Goal: Task Accomplishment & Management: Use online tool/utility

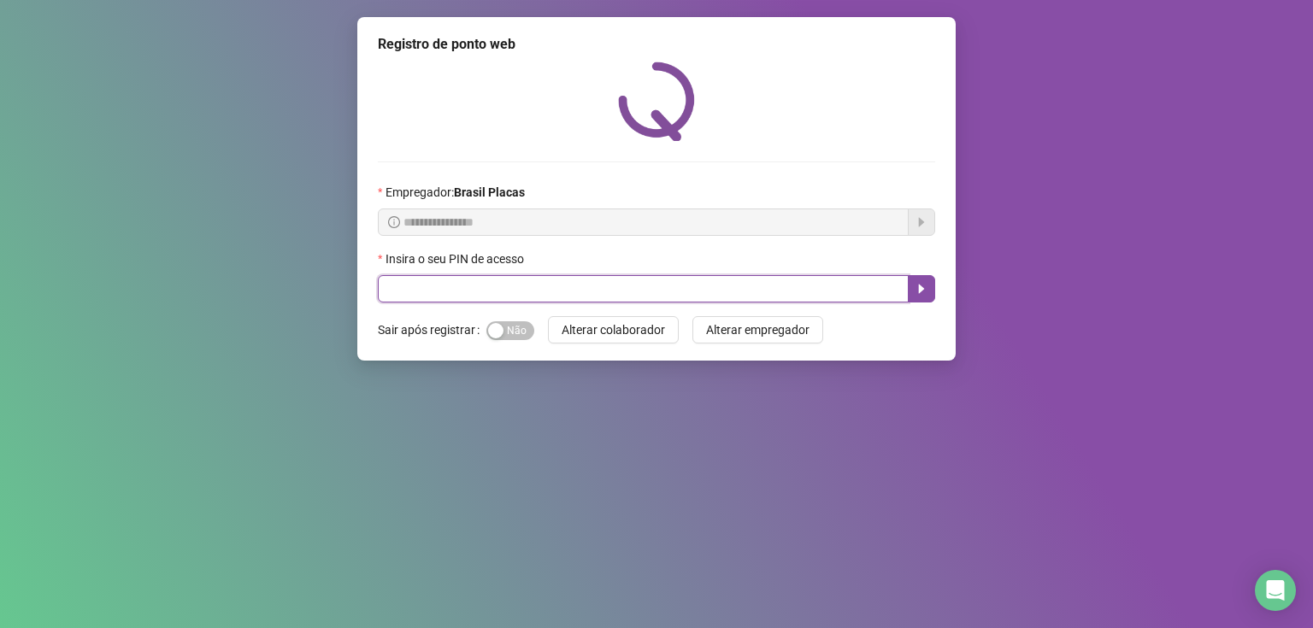
click at [429, 284] on input "text" at bounding box center [643, 288] width 531 height 27
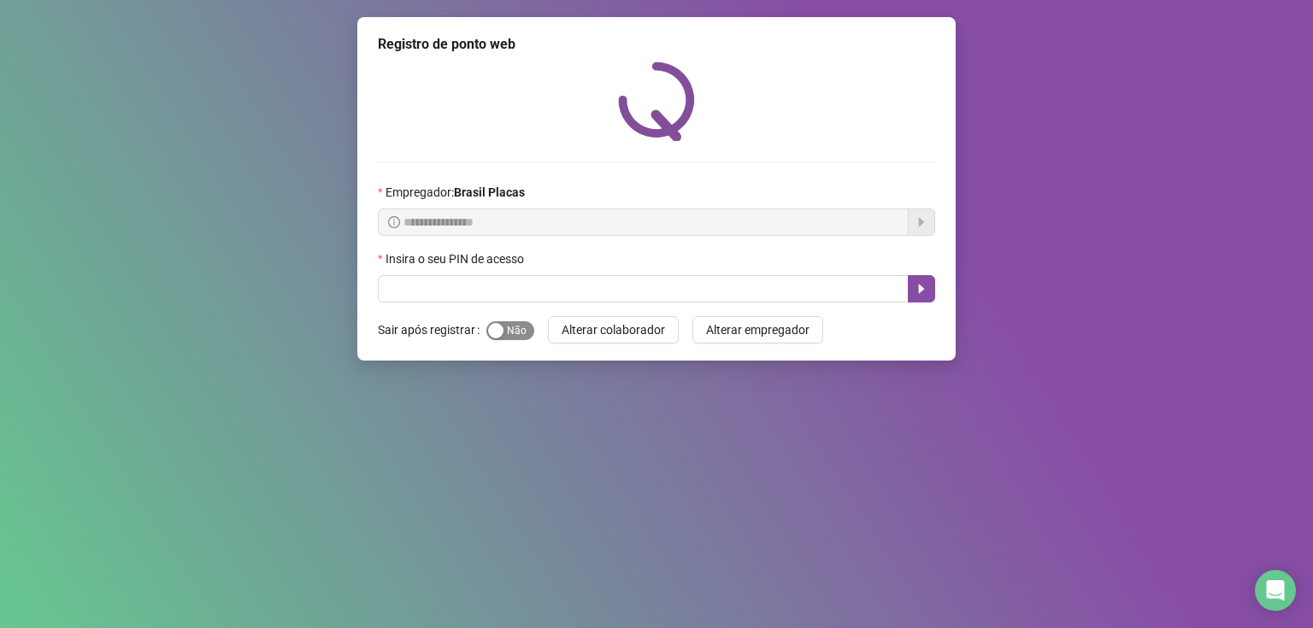
click at [505, 328] on span "Sim Não" at bounding box center [510, 330] width 48 height 19
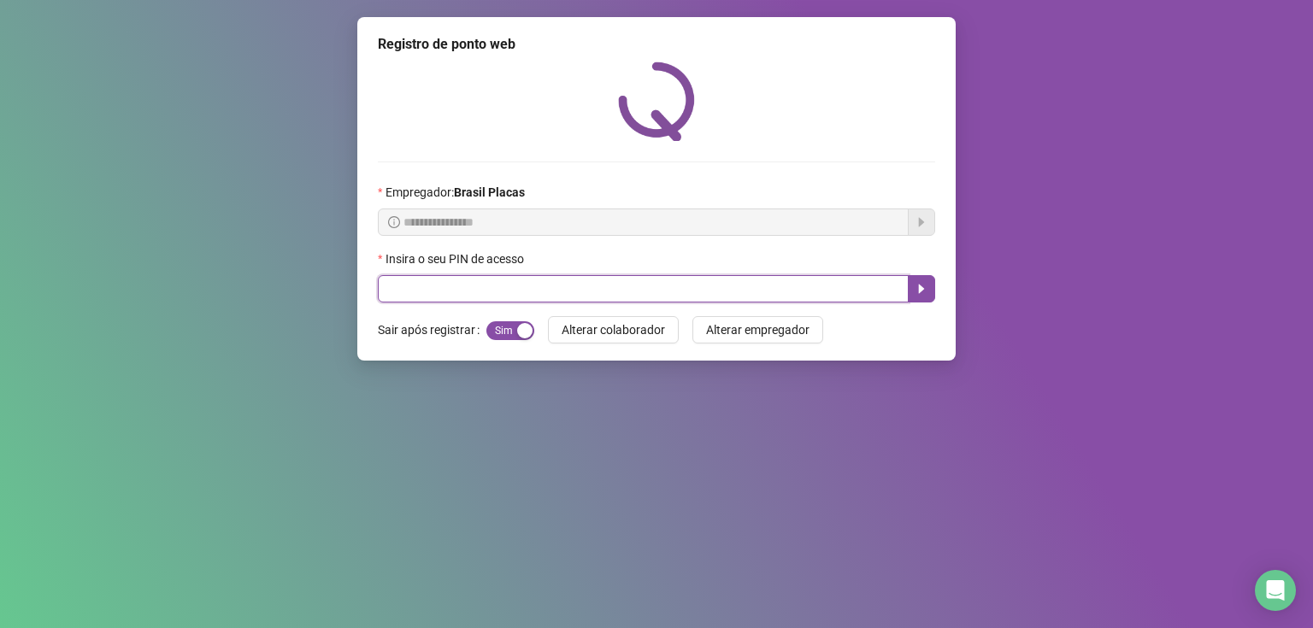
click at [463, 286] on input "text" at bounding box center [643, 288] width 531 height 27
type input "*****"
click at [923, 300] on button "button" at bounding box center [921, 288] width 27 height 27
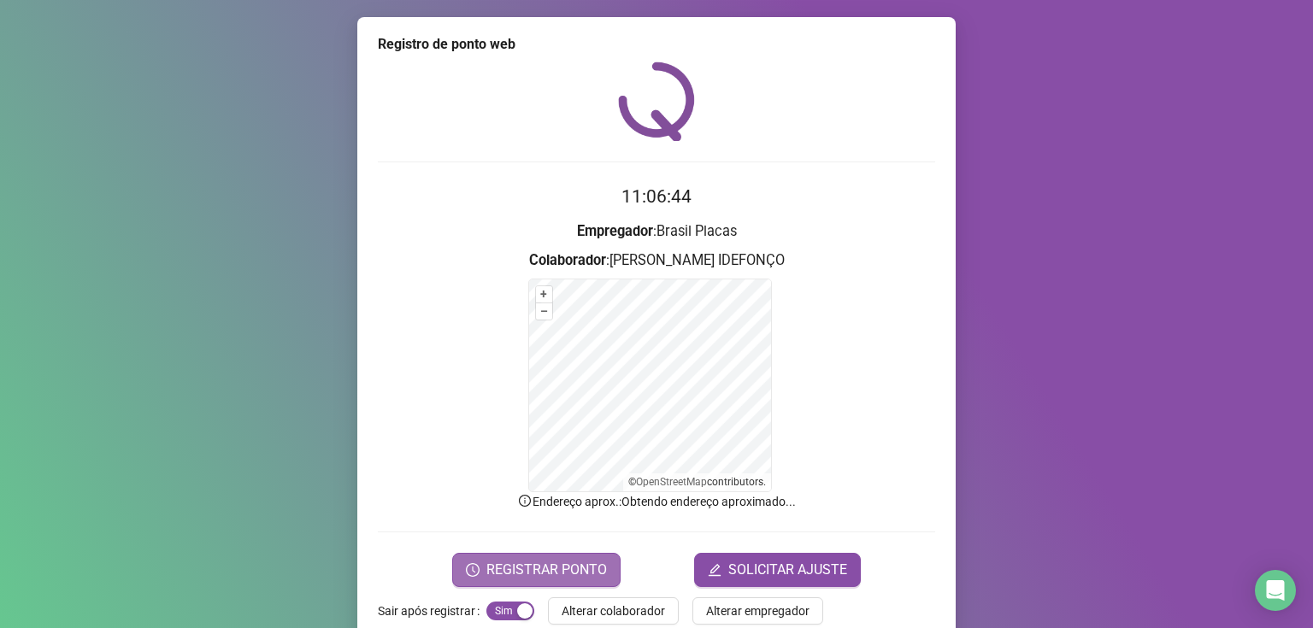
click at [577, 556] on button "REGISTRAR PONTO" at bounding box center [536, 570] width 168 height 34
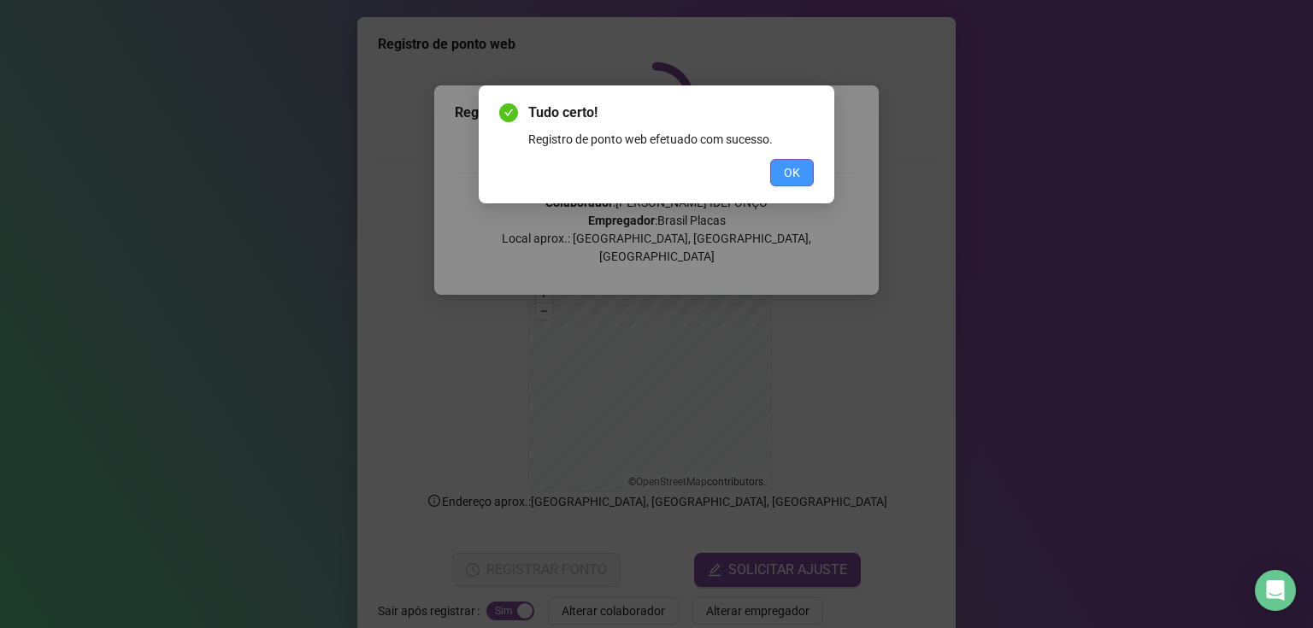
click at [797, 173] on span "OK" at bounding box center [792, 172] width 16 height 19
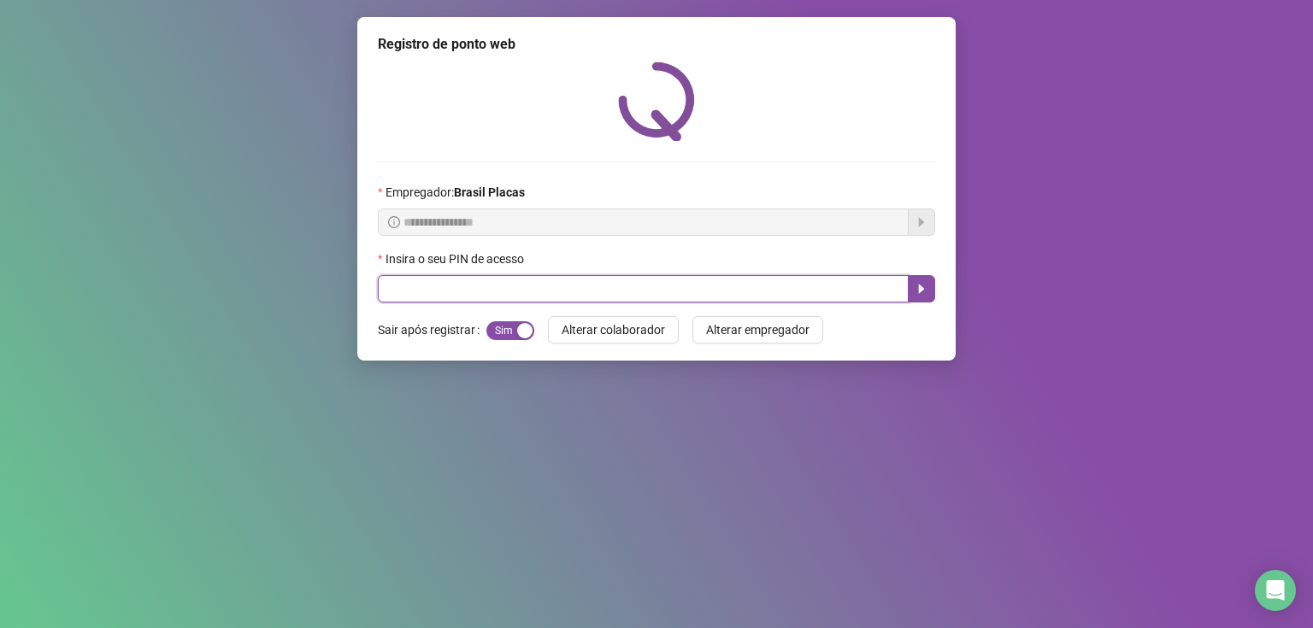
click at [439, 281] on input "text" at bounding box center [643, 288] width 531 height 27
type input "*****"
click at [922, 300] on button "button" at bounding box center [921, 288] width 27 height 27
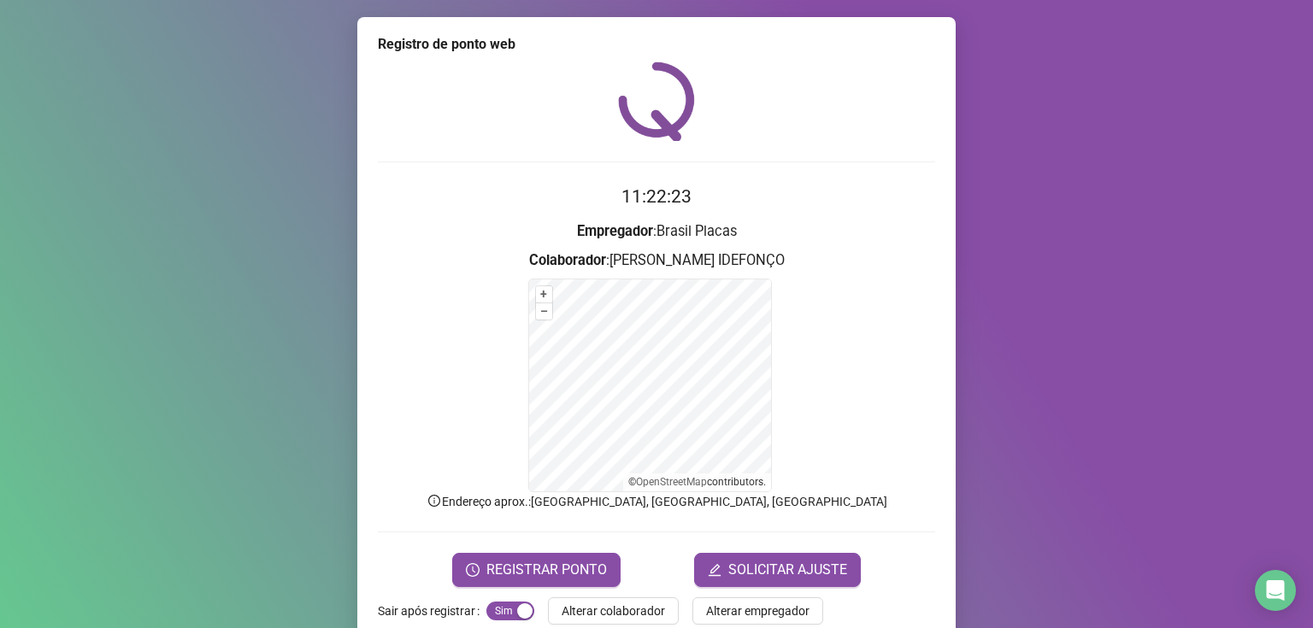
click at [574, 532] on form "11:22:23 Empregador : Brasil Placas Colaborador : [PERSON_NAME] IDEFONÇO + – ⇧ …" at bounding box center [656, 384] width 557 height 403
click at [564, 553] on button "REGISTRAR PONTO" at bounding box center [536, 570] width 168 height 34
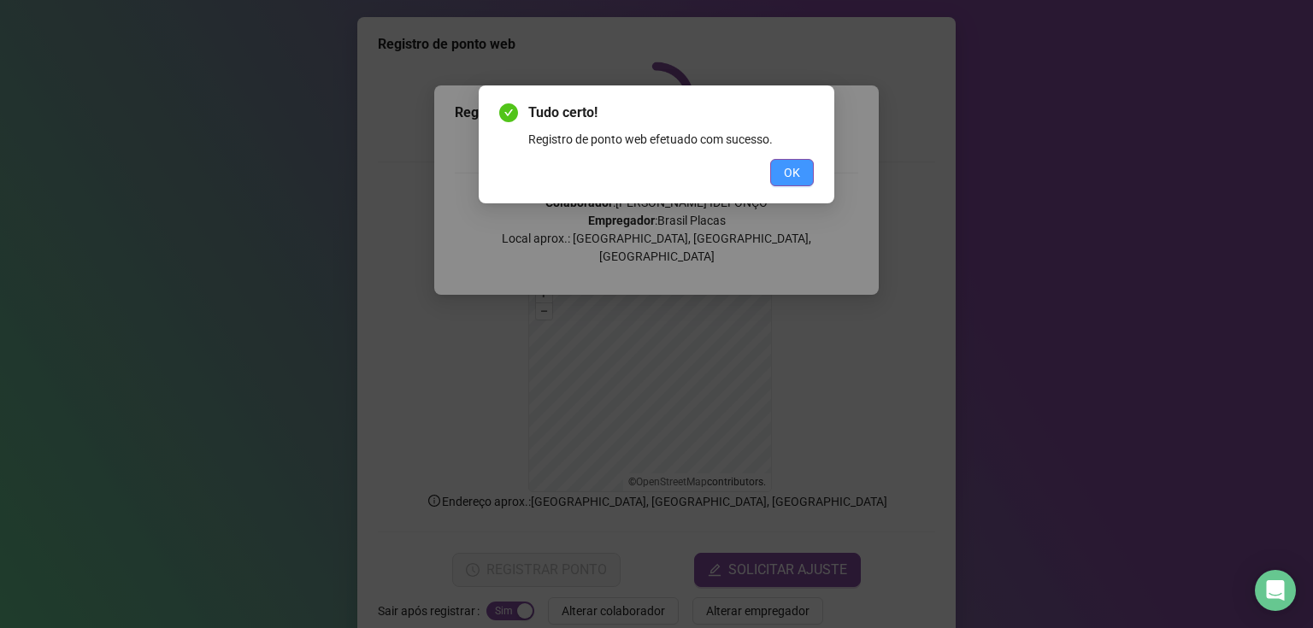
click at [792, 167] on span "OK" at bounding box center [792, 172] width 16 height 19
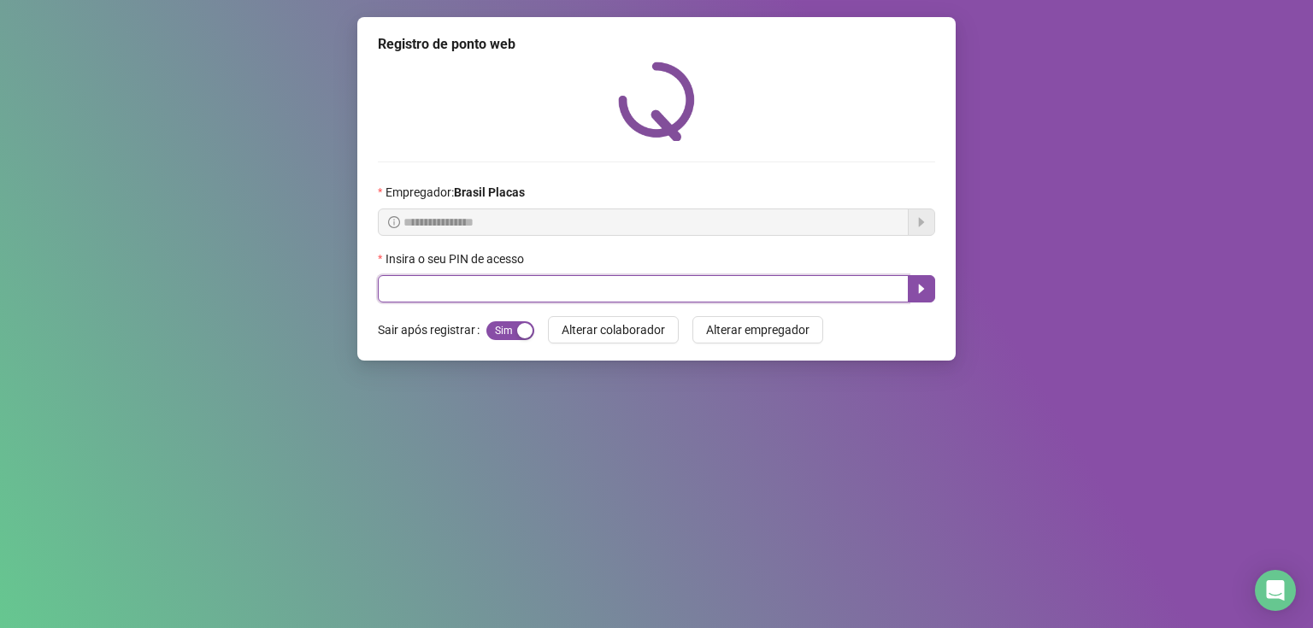
click at [417, 282] on input "text" at bounding box center [643, 288] width 531 height 27
type input "*****"
click at [921, 290] on icon "caret-right" at bounding box center [922, 289] width 6 height 9
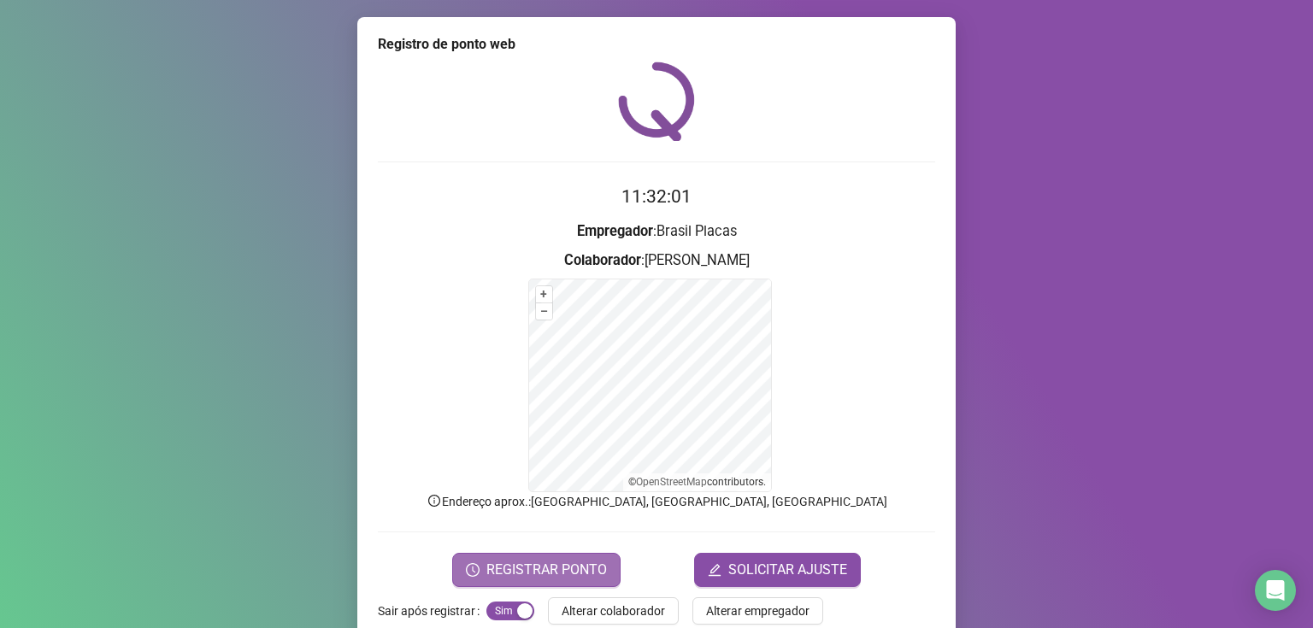
click at [523, 568] on span "REGISTRAR PONTO" at bounding box center [546, 570] width 121 height 21
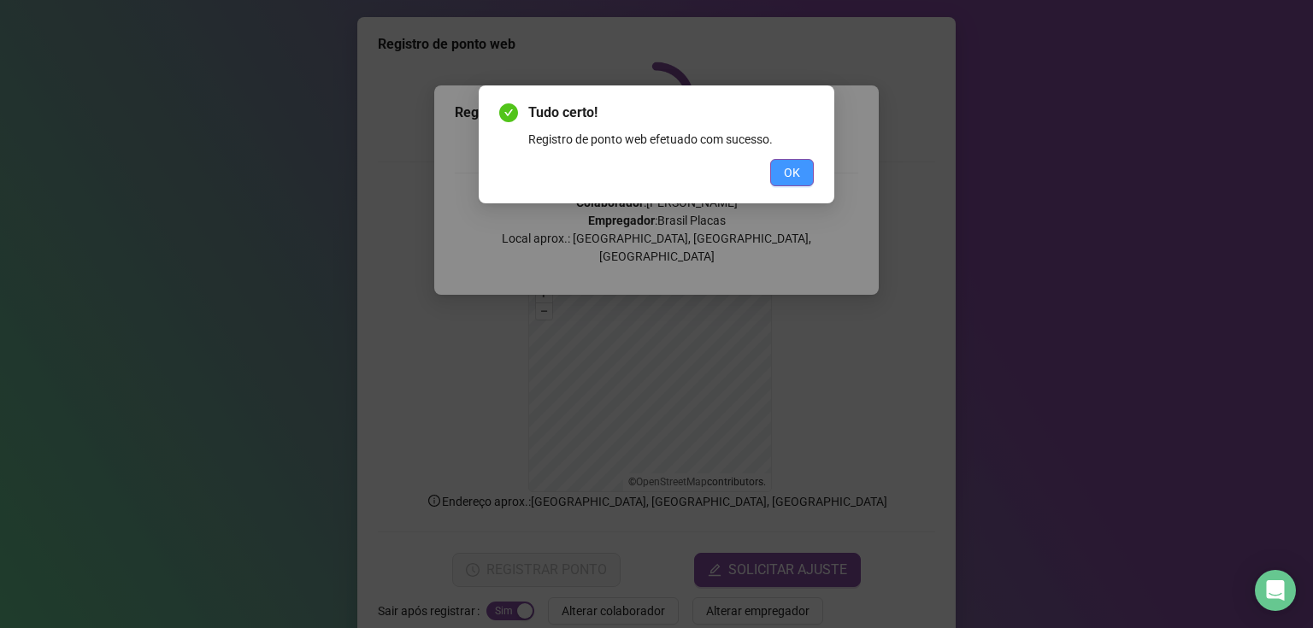
click at [798, 164] on span "OK" at bounding box center [792, 172] width 16 height 19
